Goal: Transaction & Acquisition: Purchase product/service

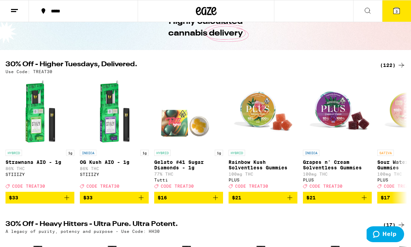
scroll to position [39, 0]
click at [393, 65] on div "(122)" at bounding box center [392, 65] width 25 height 8
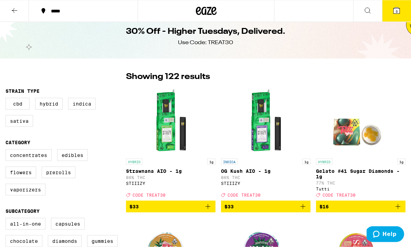
scroll to position [6, 0]
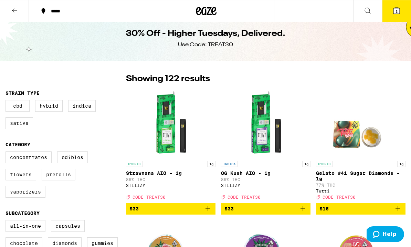
click at [400, 14] on icon at bounding box center [397, 11] width 8 height 8
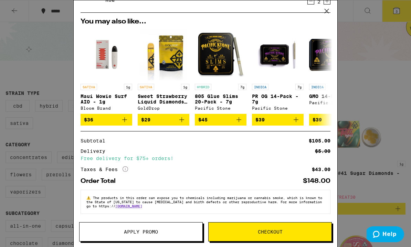
scroll to position [67, 0]
click at [329, 13] on icon at bounding box center [327, 11] width 10 height 10
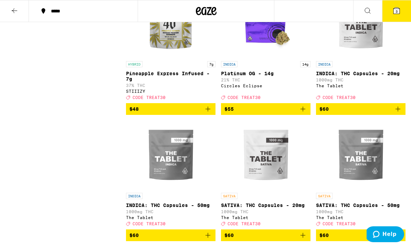
scroll to position [4935, 0]
